Goal: Understand process/instructions: Learn about a topic

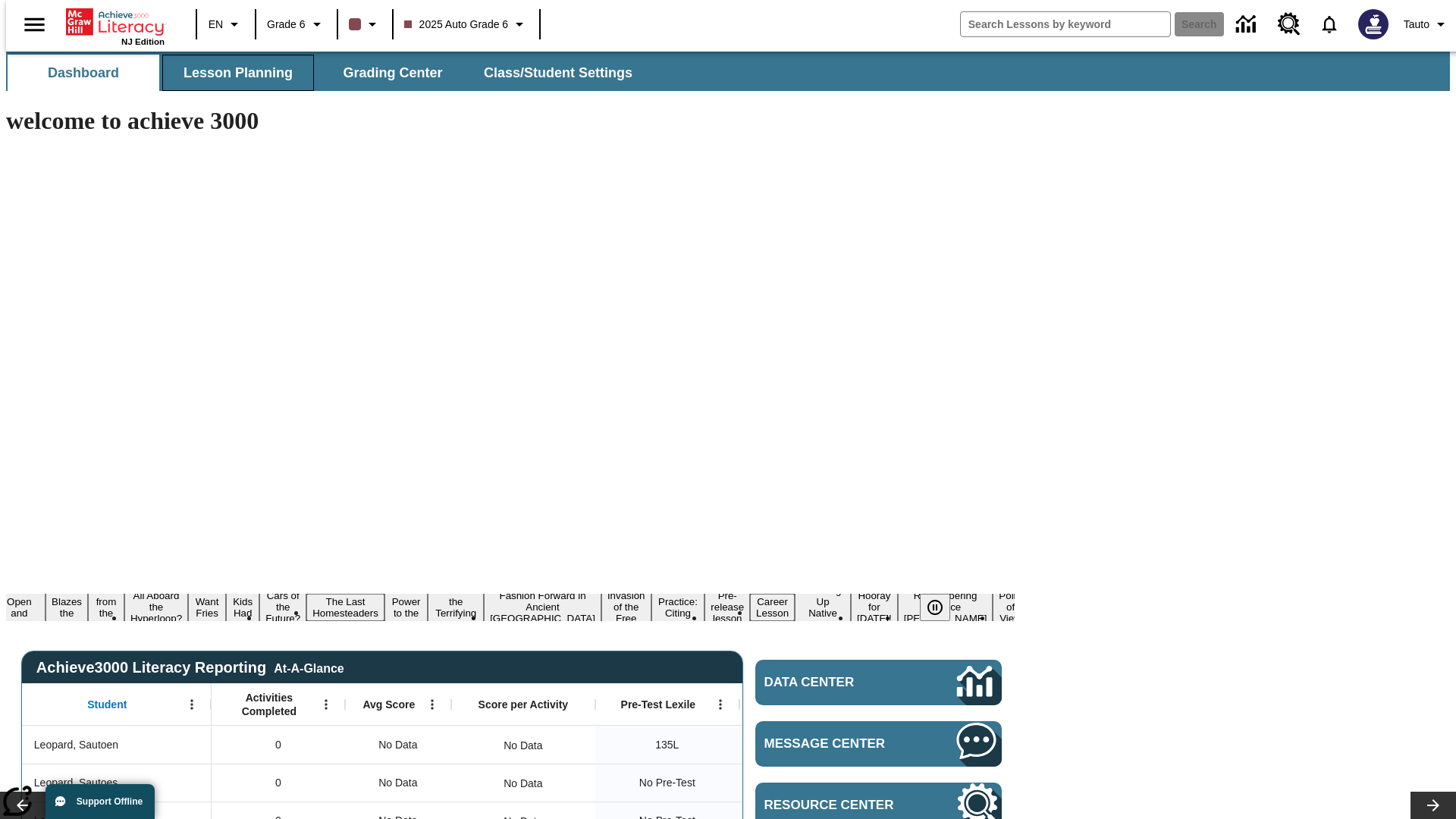
click at [232, 73] on span "Lesson Planning" at bounding box center [238, 73] width 109 height 17
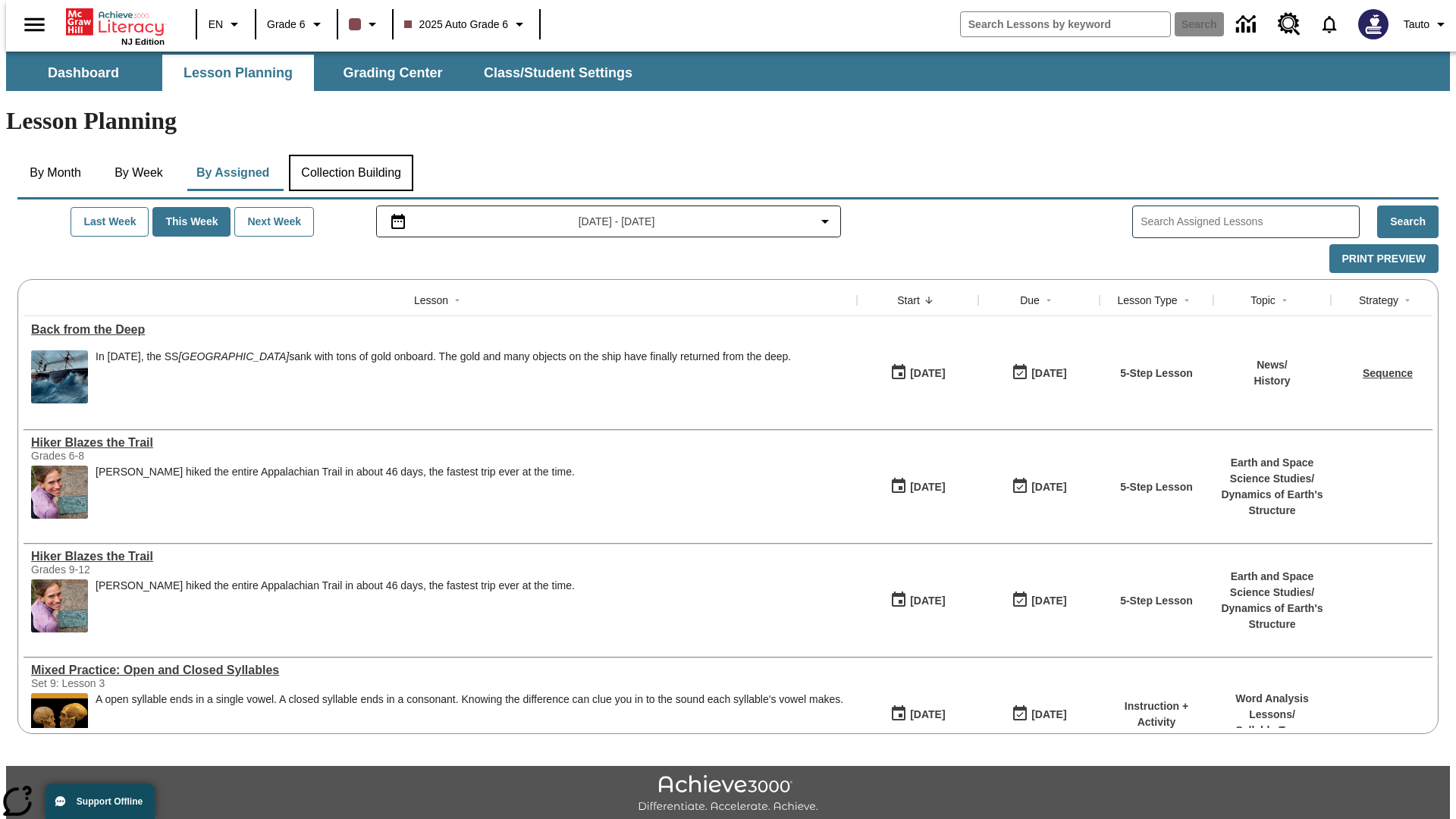
click at [351, 155] on button "Collection Building" at bounding box center [351, 173] width 124 height 36
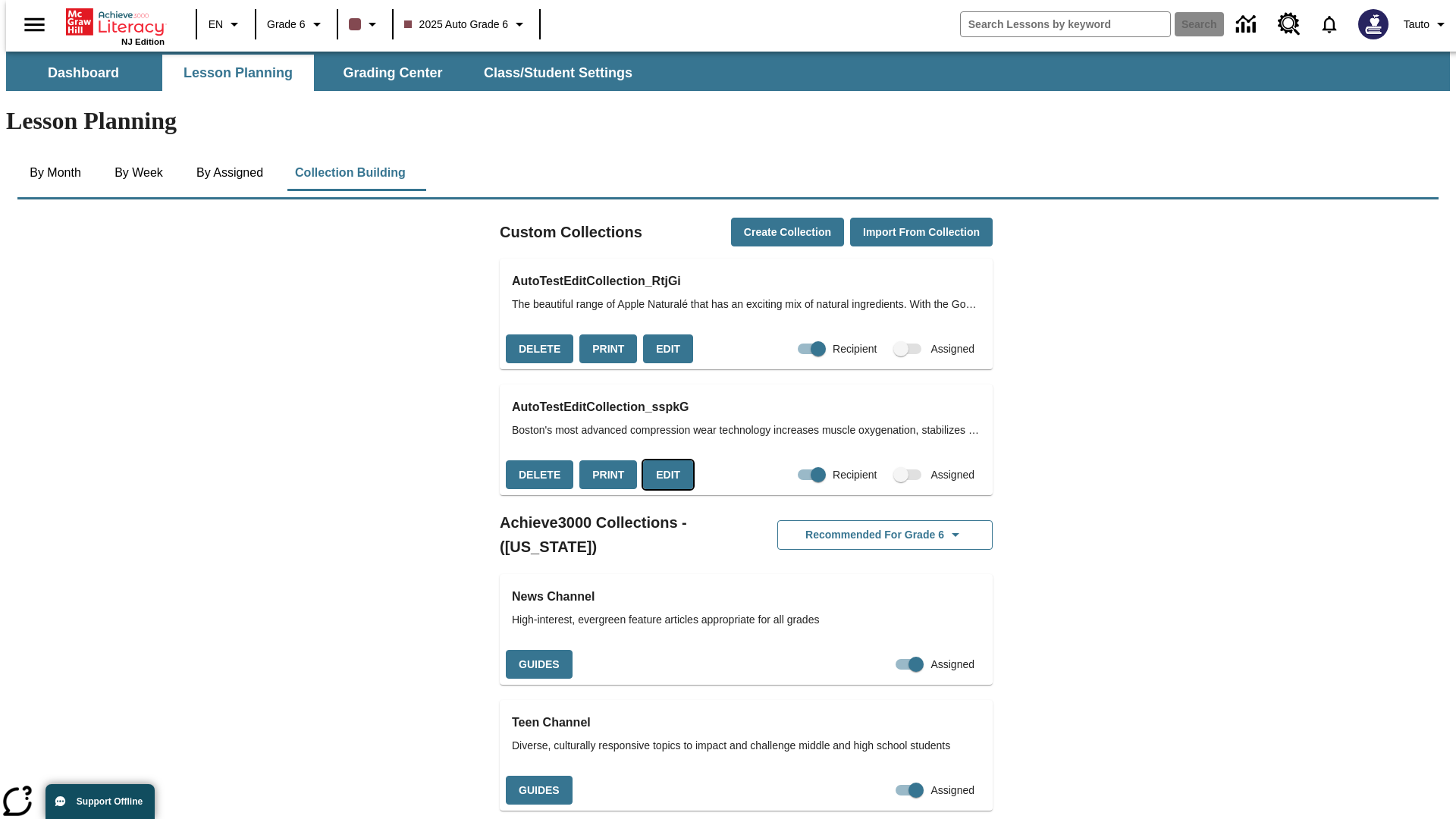
click at [663, 460] on button "Edit" at bounding box center [667, 474] width 50 height 30
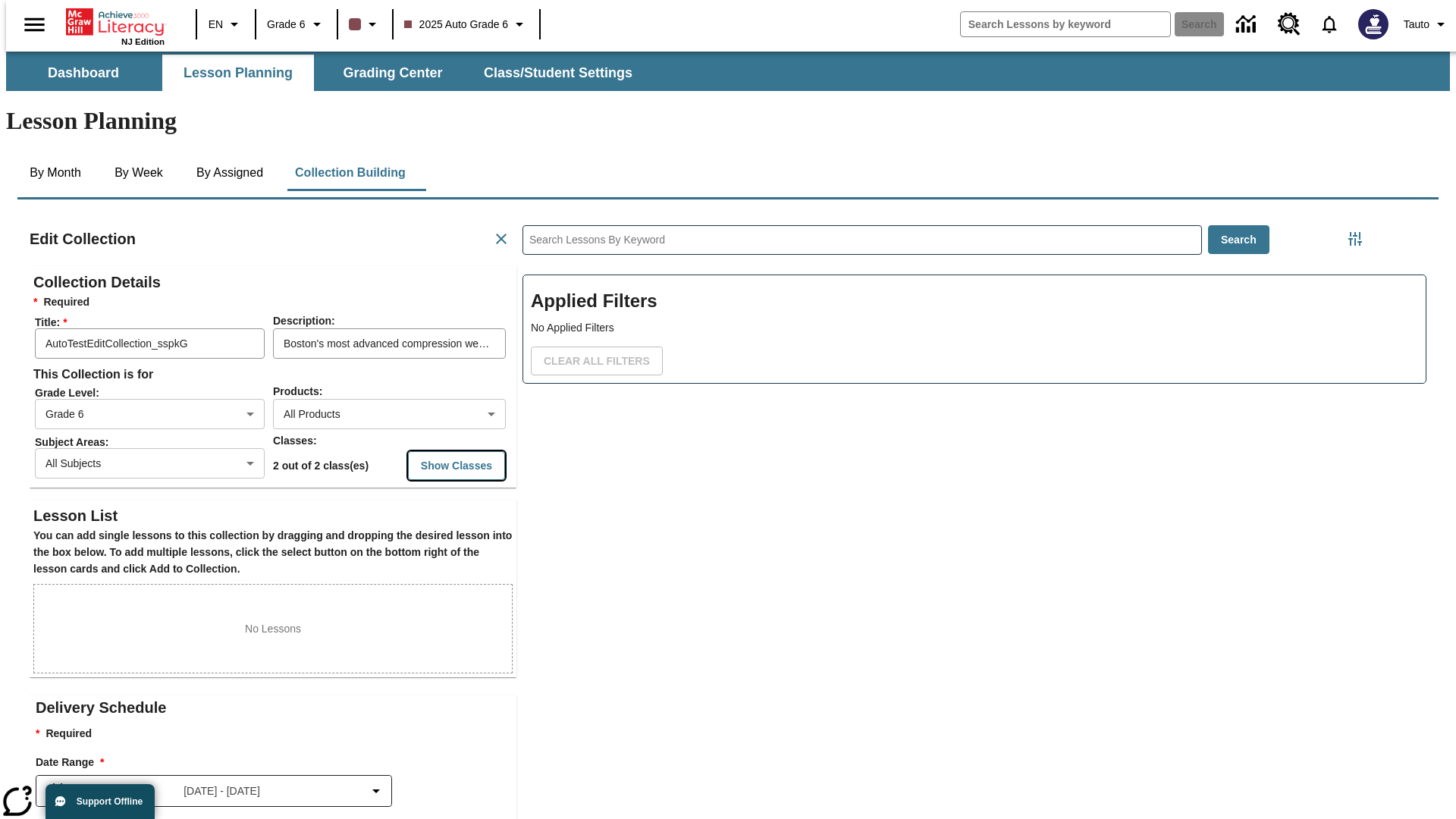
click at [426, 451] on button "Show Classes" at bounding box center [456, 466] width 97 height 30
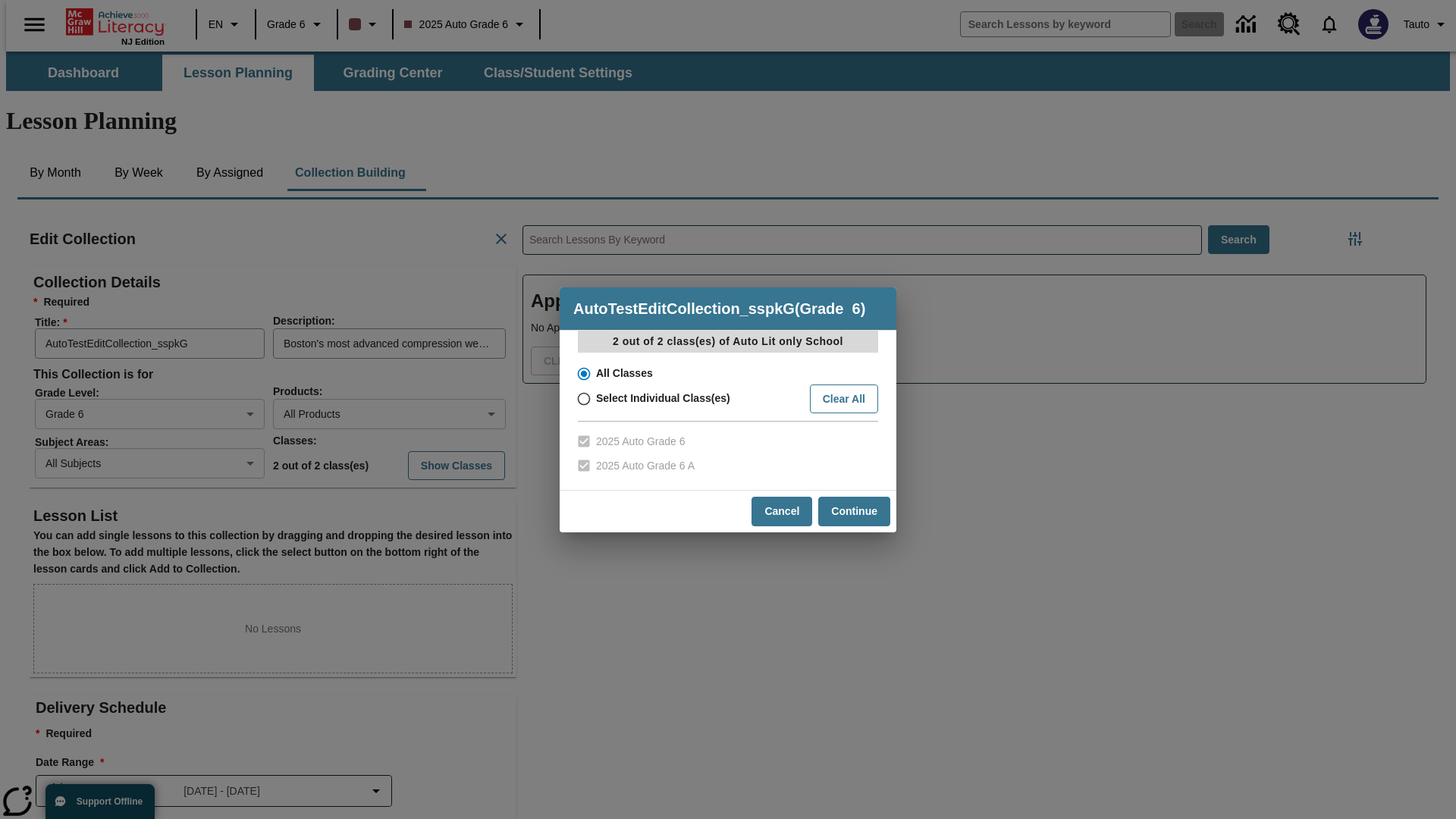
scroll to position [1, 1]
